Goal: Task Accomplishment & Management: Use online tool/utility

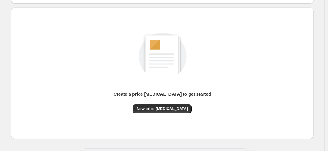
scroll to position [88, 0]
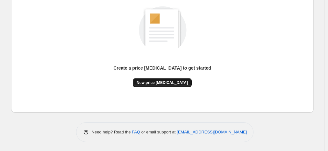
click at [175, 84] on span "New price [MEDICAL_DATA]" at bounding box center [162, 82] width 51 height 5
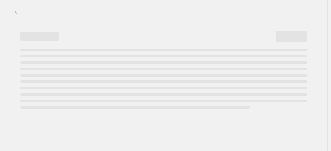
select select "percentage"
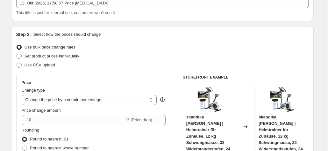
scroll to position [64, 0]
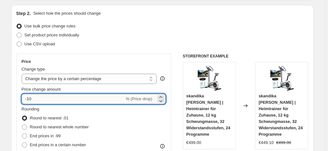
click at [54, 97] on input "-10" at bounding box center [73, 99] width 103 height 10
type input "-1"
type input "-25"
click at [144, 42] on div "Use CSV upload" at bounding box center [162, 43] width 292 height 9
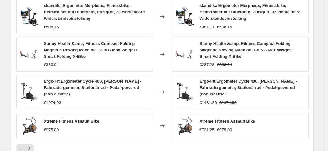
scroll to position [518, 0]
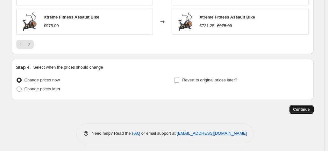
click at [306, 107] on span "Continue" at bounding box center [301, 109] width 17 height 5
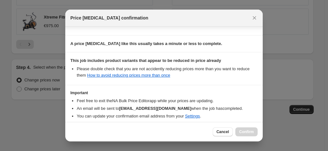
scroll to position [116, 0]
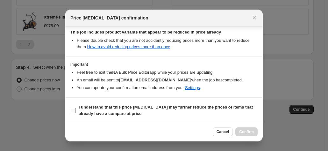
click at [76, 111] on label "I understand that this price [MEDICAL_DATA] may further reduce the prices of it…" at bounding box center [163, 110] width 187 height 15
click at [76, 111] on input "I understand that this price [MEDICAL_DATA] may further reduce the prices of it…" at bounding box center [73, 110] width 5 height 5
checkbox input "true"
click at [252, 131] on span "Confirm" at bounding box center [246, 131] width 15 height 5
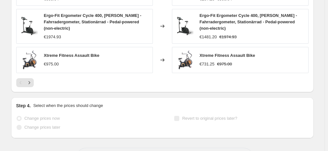
scroll to position [534, 0]
